Goal: Find contact information: Find contact information

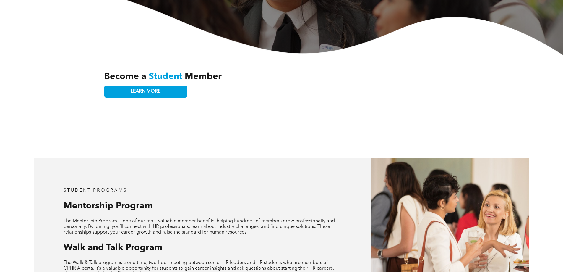
scroll to position [30, 0]
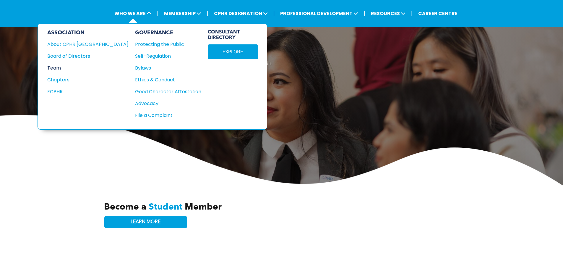
click at [59, 65] on div "Team" at bounding box center [83, 67] width 73 height 7
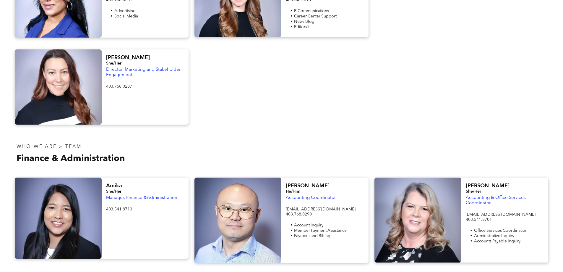
scroll to position [857, 0]
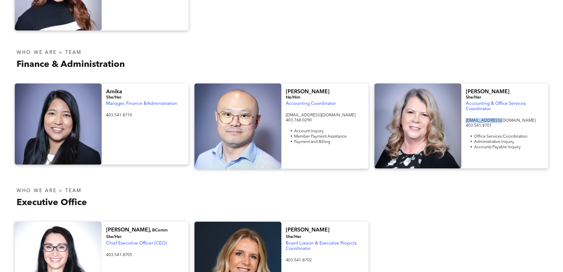
drag, startPoint x: 509, startPoint y: 108, endPoint x: 462, endPoint y: 106, distance: 47.0
click at [462, 106] on div "[PERSON_NAME]/Her Accounting & Office Services Coordinator [EMAIL_ADDRESS][DOMA…" at bounding box center [504, 125] width 87 height 85
copy span "[EMAIL_ADDRESS][DOMAIN_NAME]"
click at [495, 88] on h4 "[PERSON_NAME]" at bounding box center [505, 91] width 78 height 7
drag, startPoint x: 494, startPoint y: 78, endPoint x: 261, endPoint y: 4, distance: 244.3
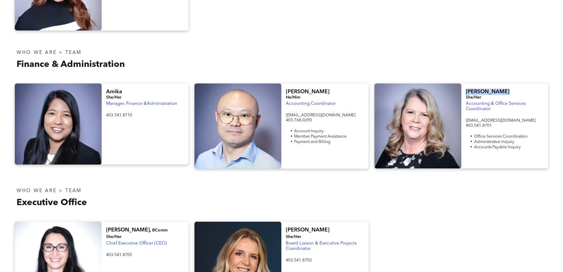
click at [436, 83] on div "[PERSON_NAME]/Her Accounting & Office Services Coordinator [EMAIL_ADDRESS][DOMA…" at bounding box center [462, 125] width 174 height 85
copy div "[PERSON_NAME]"
